Goal: Transaction & Acquisition: Subscribe to service/newsletter

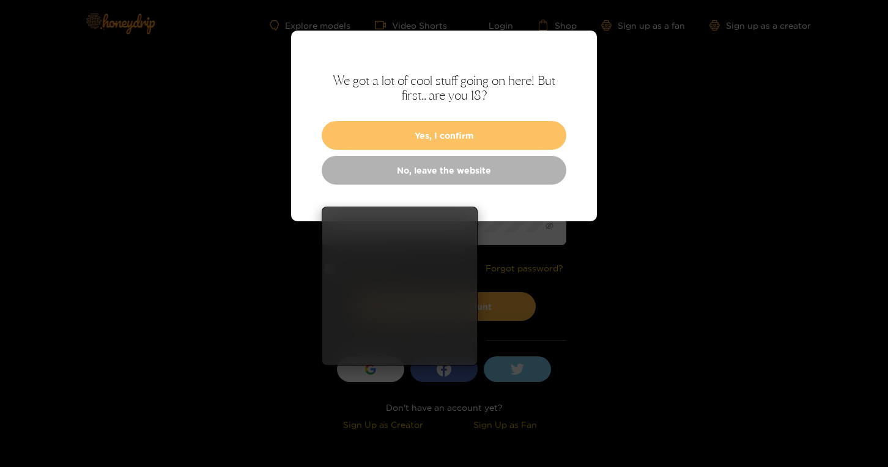
click at [460, 125] on button "Yes, I confirm" at bounding box center [444, 135] width 245 height 29
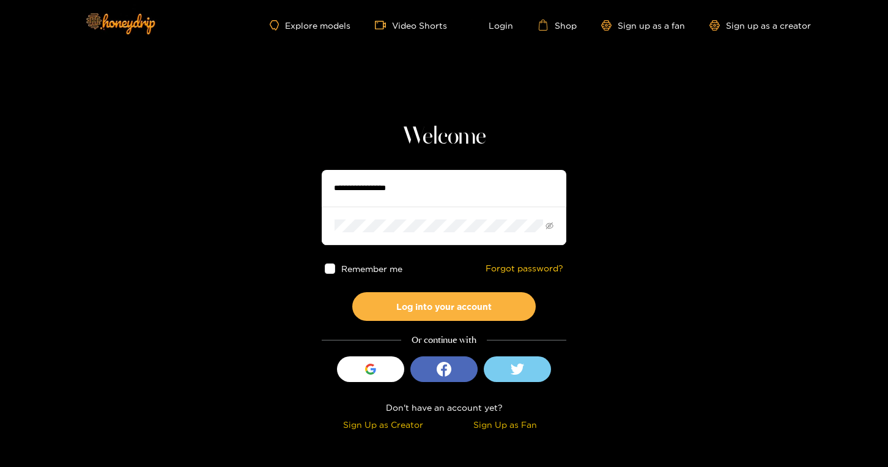
click at [423, 182] on input "text" at bounding box center [444, 188] width 245 height 37
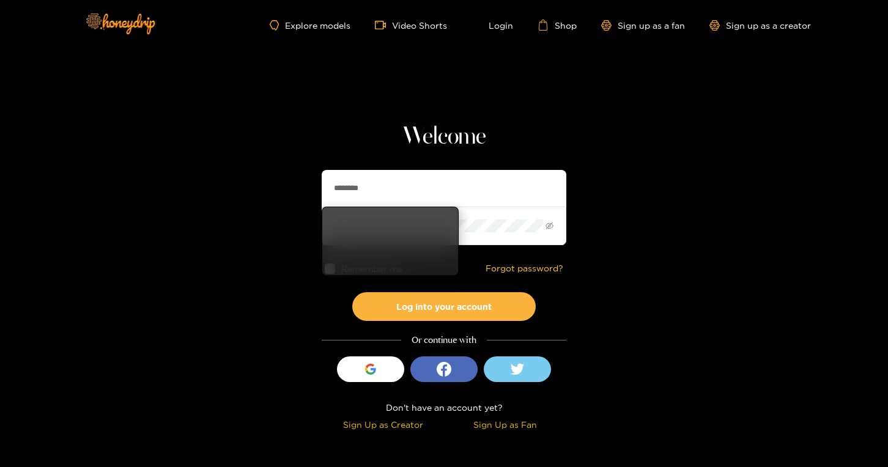
click at [416, 191] on input "********" at bounding box center [444, 188] width 245 height 37
drag, startPoint x: 402, startPoint y: 190, endPoint x: 230, endPoint y: 156, distance: 175.8
click at [233, 168] on section "Welcome ******** Remember me Forgot password? Log into your account Or continue…" at bounding box center [444, 217] width 888 height 435
type input "*"
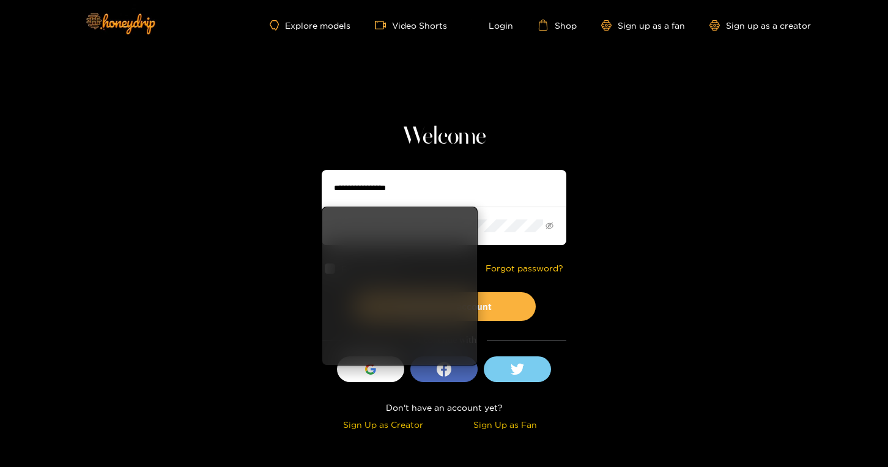
type input "**********"
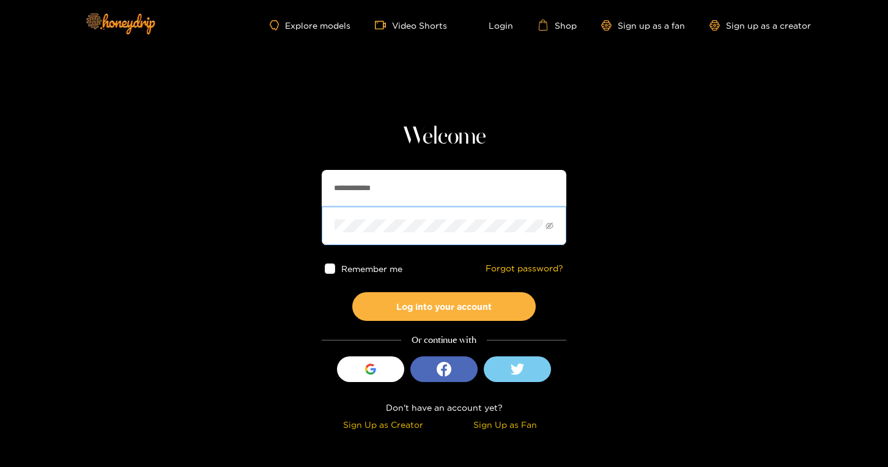
click at [329, 258] on div "Remember me Forgot password?" at bounding box center [444, 268] width 245 height 47
click at [329, 269] on span at bounding box center [330, 269] width 10 height 10
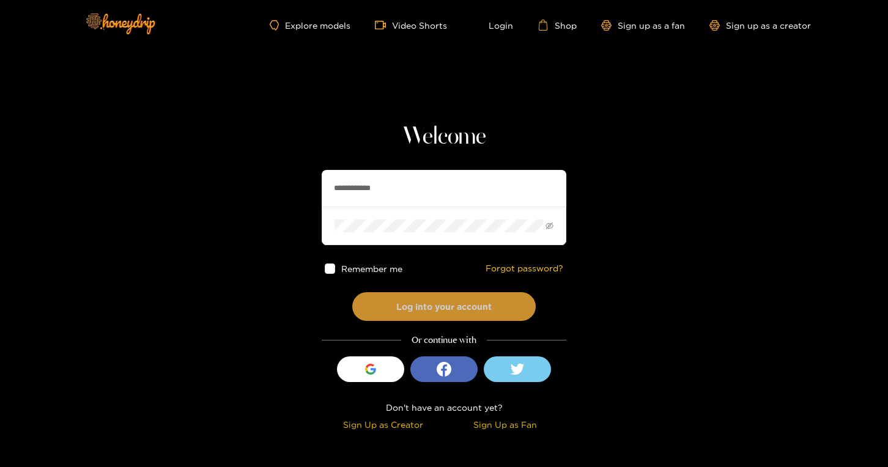
click at [404, 295] on button "Log into your account" at bounding box center [443, 306] width 183 height 29
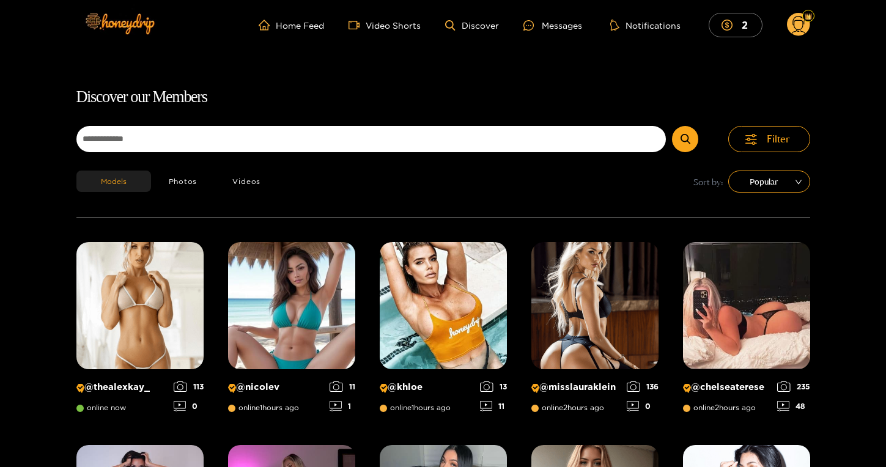
scroll to position [78, 0]
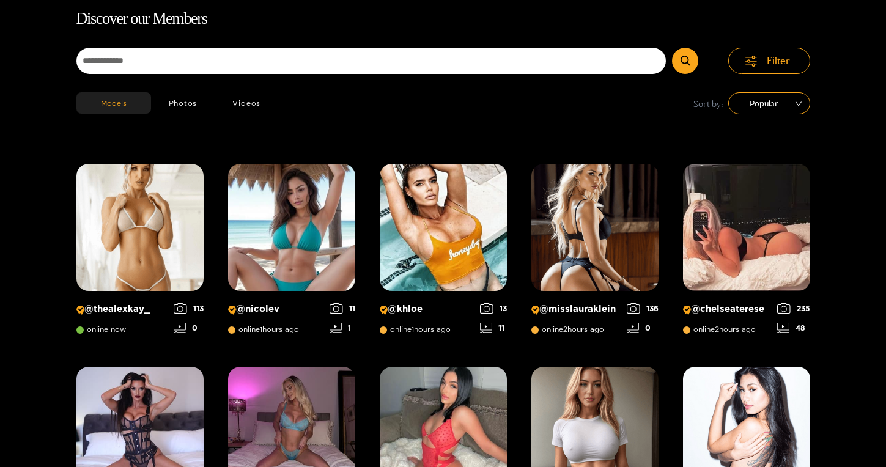
click at [544, 17] on h1 "Discover our Members" at bounding box center [443, 19] width 734 height 26
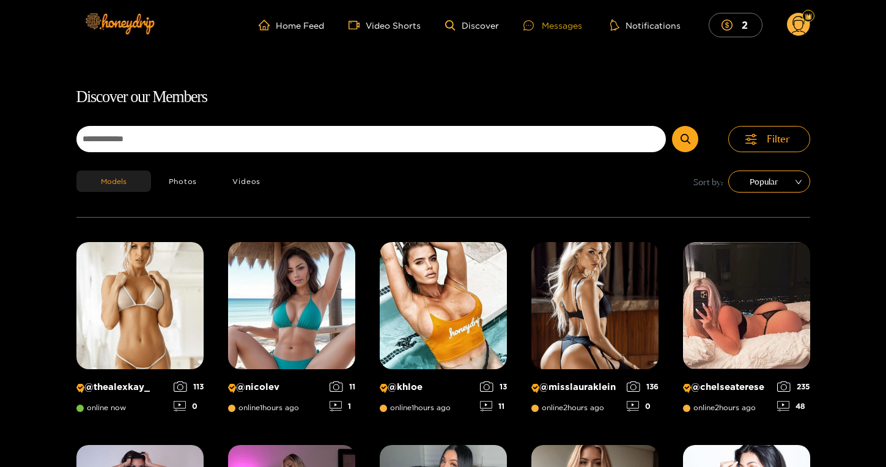
click at [555, 28] on div "Messages" at bounding box center [552, 25] width 59 height 14
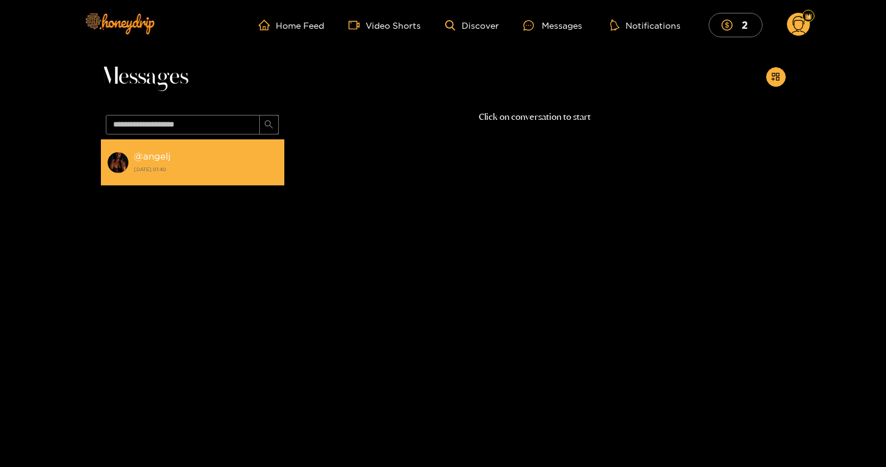
click at [222, 168] on strong "23 July 2025 01:40" at bounding box center [206, 169] width 144 height 11
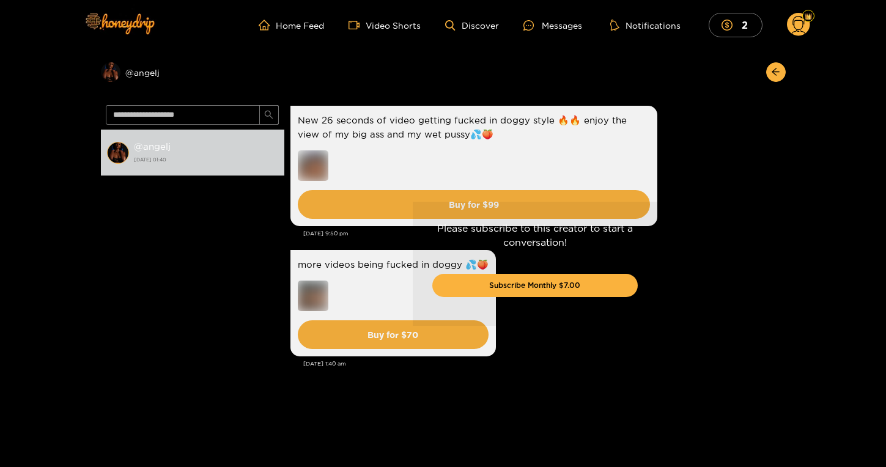
click at [360, 71] on div "Preview @ angelj" at bounding box center [443, 75] width 685 height 50
click at [465, 292] on button "Subscribe Monthly $7.00" at bounding box center [534, 285] width 205 height 23
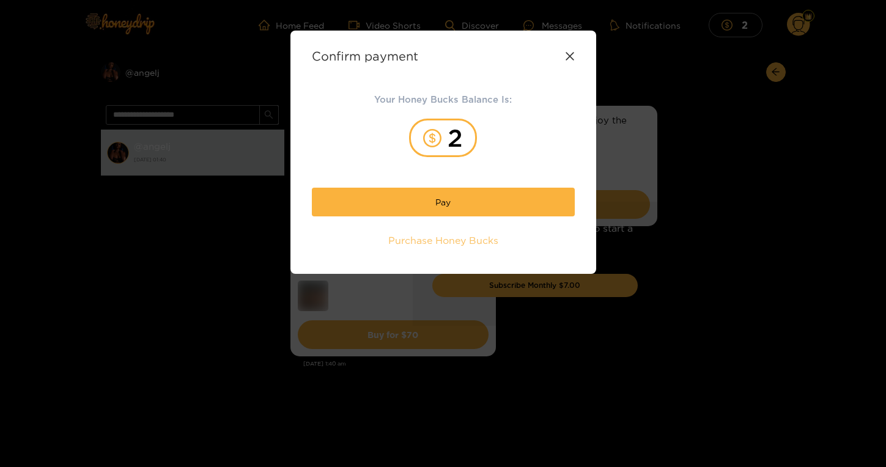
click at [475, 238] on span "Purchase Honey Bucks" at bounding box center [443, 241] width 110 height 14
click at [566, 51] on div "Confirm payment" at bounding box center [443, 56] width 263 height 14
click at [566, 56] on icon at bounding box center [570, 56] width 10 height 10
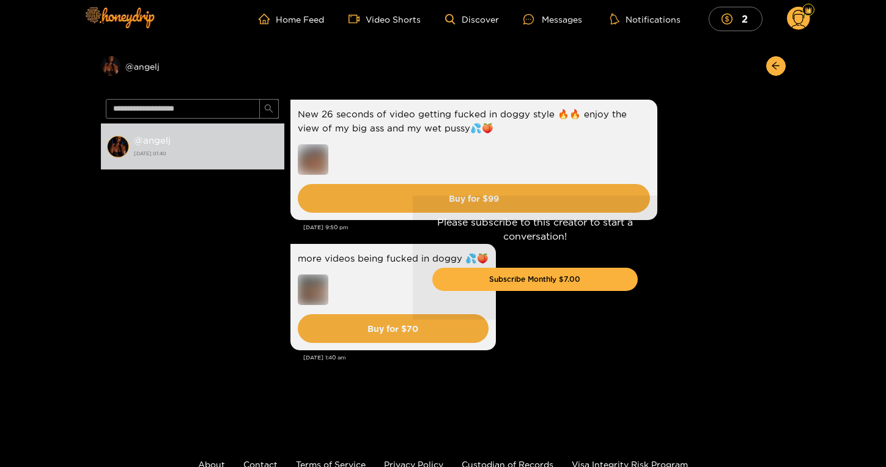
scroll to position [94, 0]
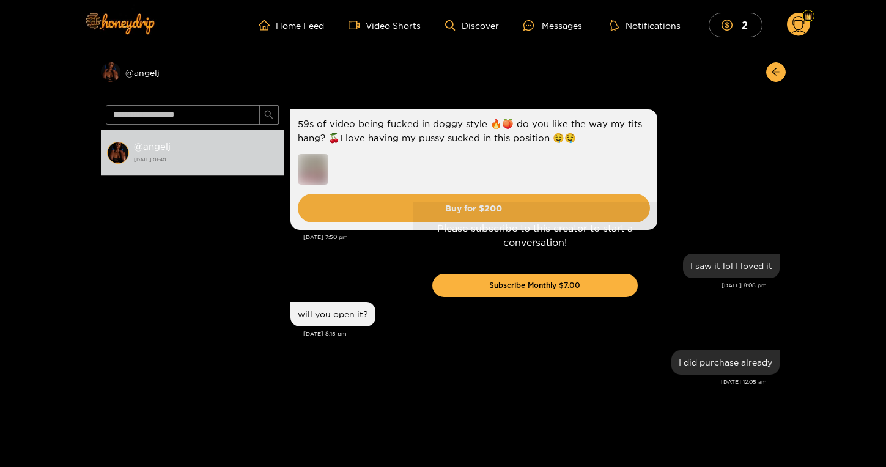
scroll to position [1785, 0]
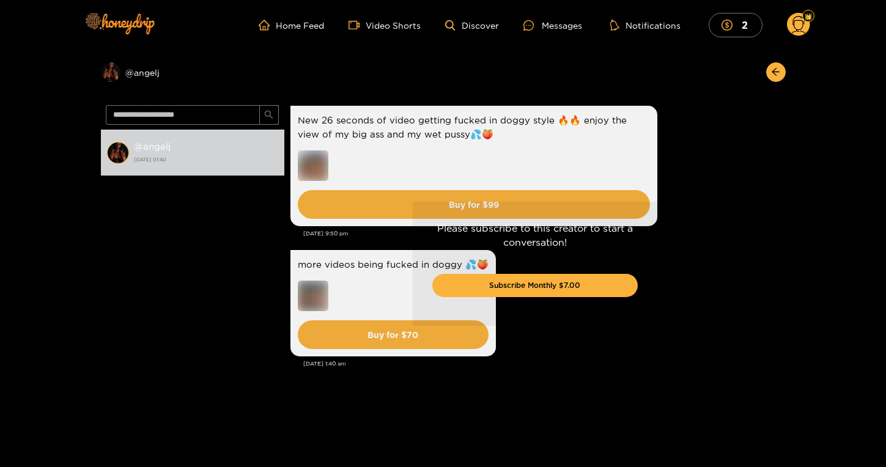
click at [389, 175] on div "Please subscribe to this creator to start a conversation! Subscribe Monthly $7.…" at bounding box center [534, 263] width 501 height 327
click at [390, 199] on div "Please subscribe to this creator to start a conversation! Subscribe Monthly $7.…" at bounding box center [534, 263] width 501 height 327
